Goal: Task Accomplishment & Management: Manage account settings

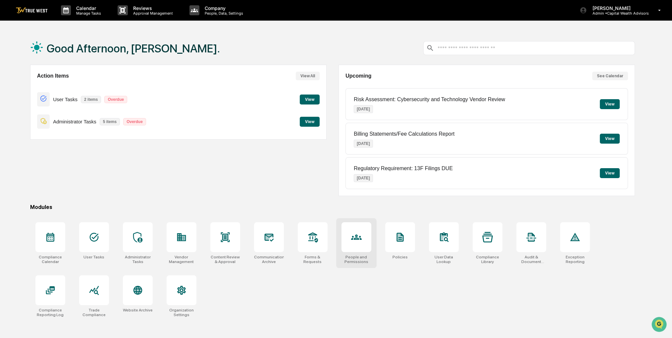
click at [350, 237] on div at bounding box center [357, 237] width 30 height 30
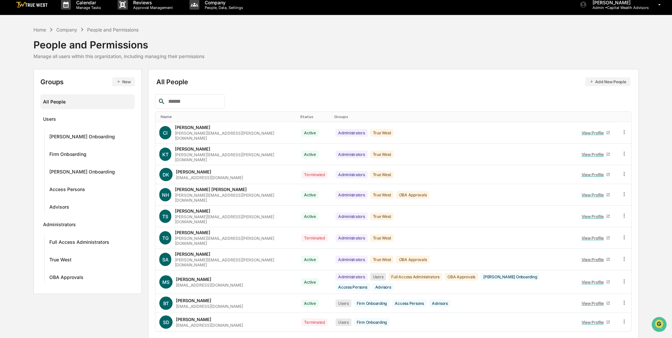
scroll to position [7, 0]
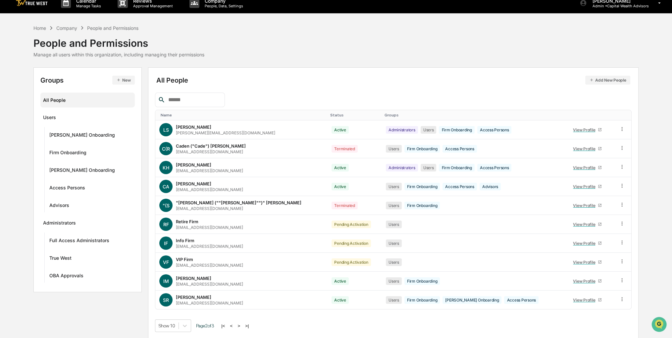
click at [240, 323] on button ">" at bounding box center [239, 326] width 7 height 6
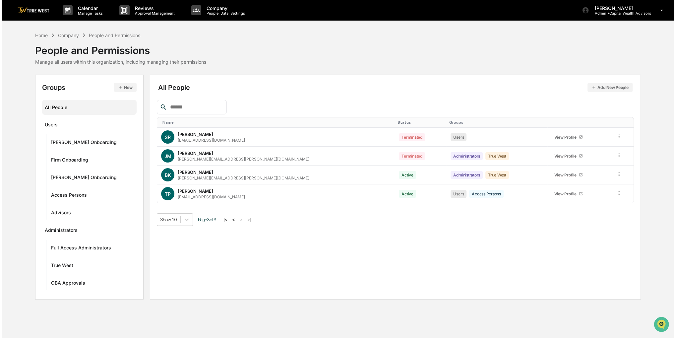
scroll to position [0, 0]
click at [232, 220] on button "<" at bounding box center [232, 220] width 7 height 6
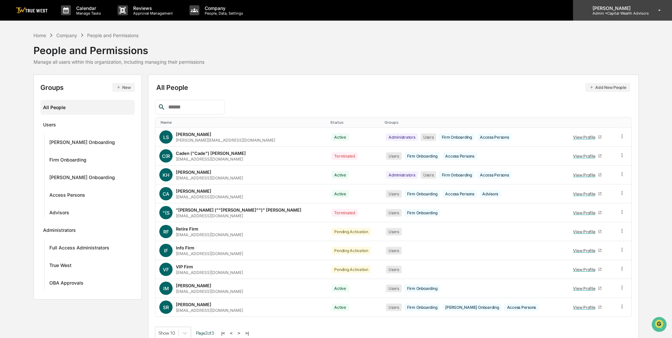
click at [633, 13] on p "Admin • Capital Wealth Advisors" at bounding box center [618, 13] width 62 height 5
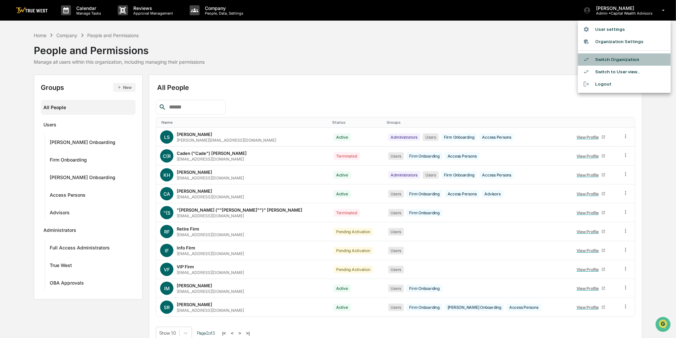
click at [603, 54] on li "Switch Organization" at bounding box center [624, 59] width 93 height 12
